Goal: Task Accomplishment & Management: Manage account settings

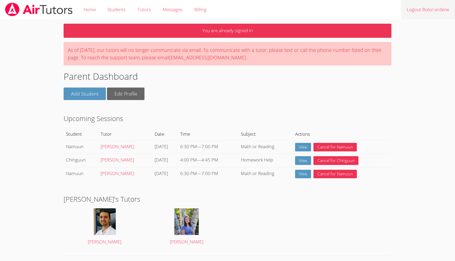
click at [418, 13] on link "Logout Bolor-erdene" at bounding box center [428, 9] width 54 height 19
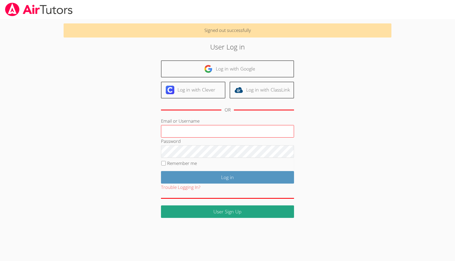
click at [213, 131] on input "Email or Username" at bounding box center [227, 131] width 133 height 13
type input "[EMAIL_ADDRESS][DOMAIN_NAME]"
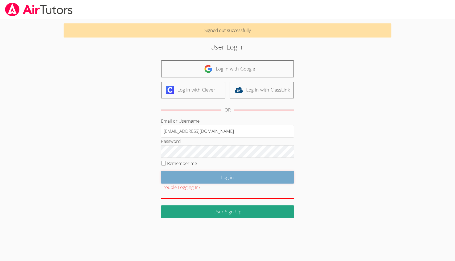
click at [180, 179] on input "Log in" at bounding box center [227, 177] width 133 height 13
